Goal: Task Accomplishment & Management: Manage account settings

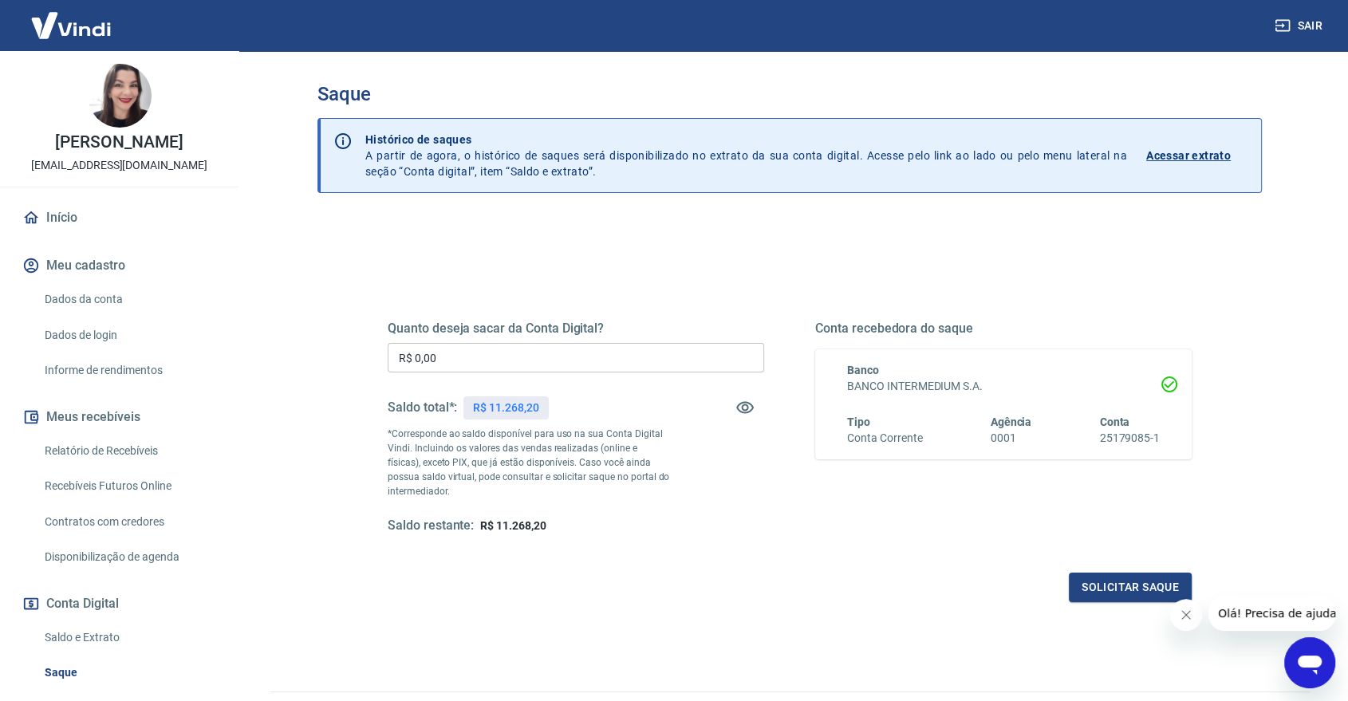
click at [546, 359] on input "R$ 0,00" at bounding box center [576, 358] width 377 height 30
type input "R$ 10.000,00"
click at [1109, 586] on button "Solicitar saque" at bounding box center [1130, 588] width 123 height 30
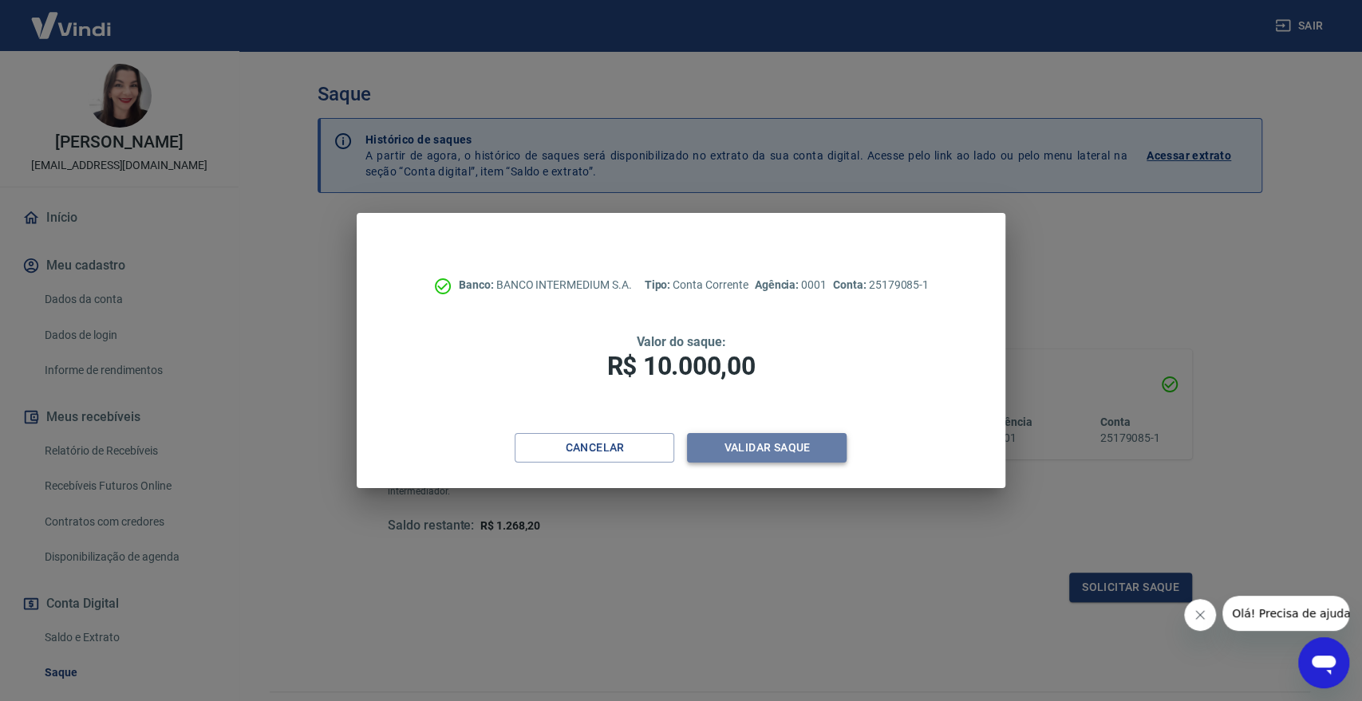
click at [766, 442] on button "Validar saque" at bounding box center [767, 448] width 160 height 30
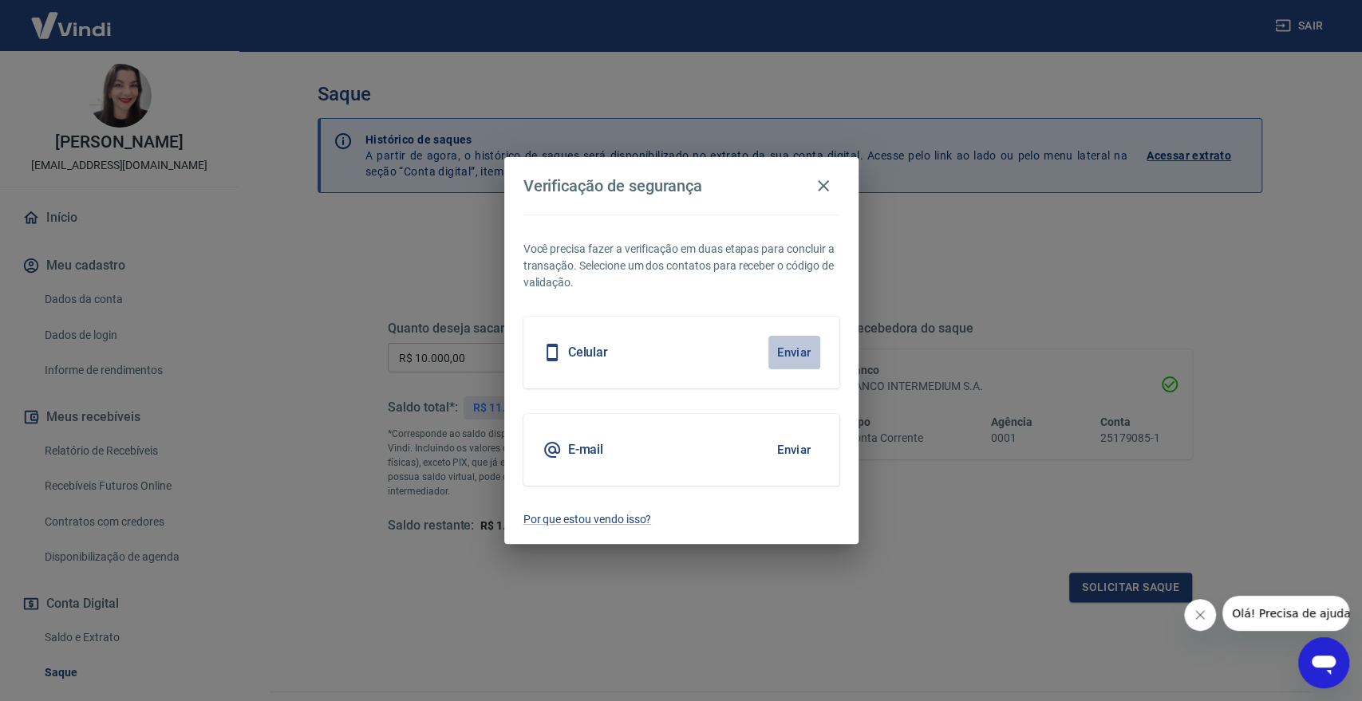
click at [788, 351] on button "Enviar" at bounding box center [794, 353] width 52 height 34
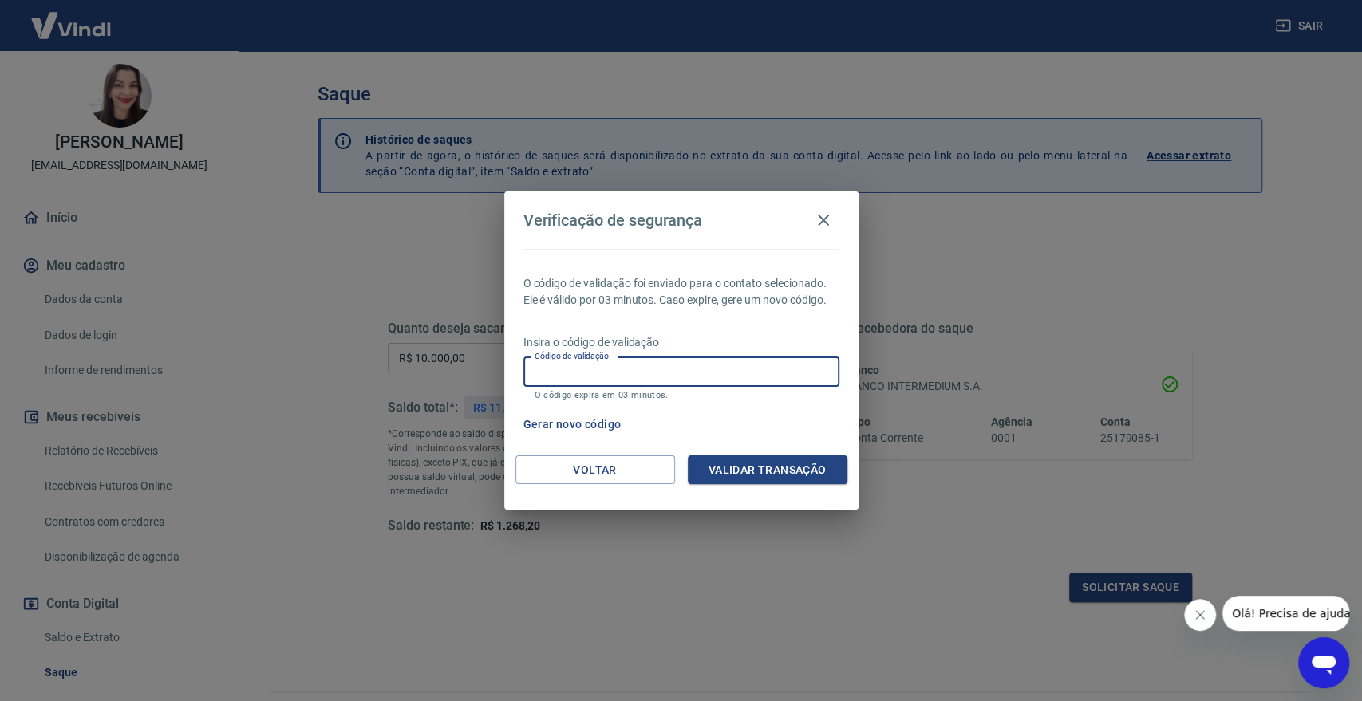
click at [785, 378] on input "Código de validação" at bounding box center [681, 372] width 316 height 30
type input "699412"
click at [777, 464] on button "Validar transação" at bounding box center [768, 470] width 160 height 30
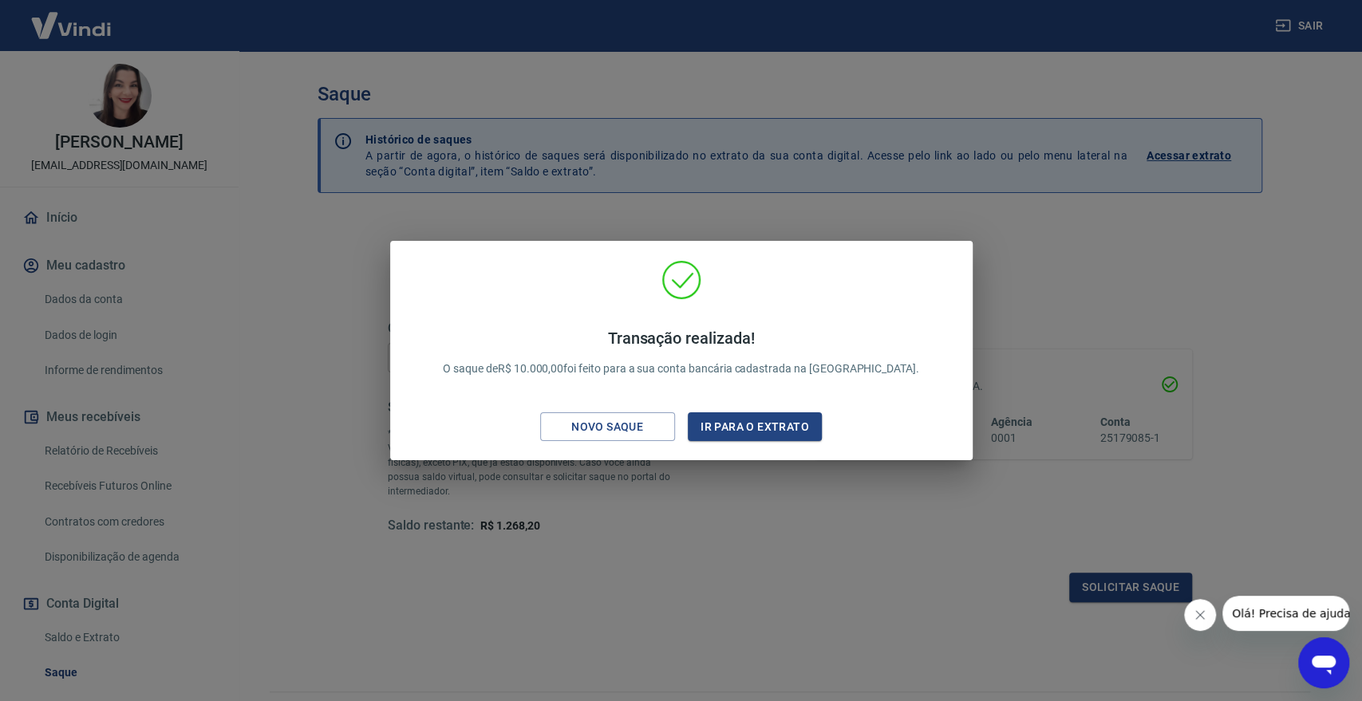
click at [1104, 350] on div "Transação realizada! O saque de R$ 10.000,00 foi feito para a sua conta bancári…" at bounding box center [681, 350] width 1362 height 701
